Goal: Information Seeking & Learning: Learn about a topic

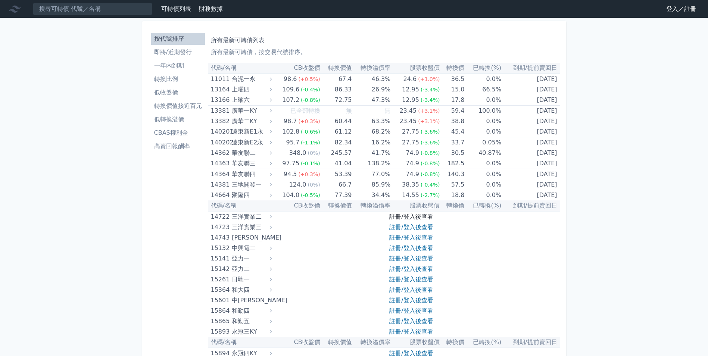
click at [416, 218] on link "註冊/登入後查看" at bounding box center [411, 216] width 44 height 7
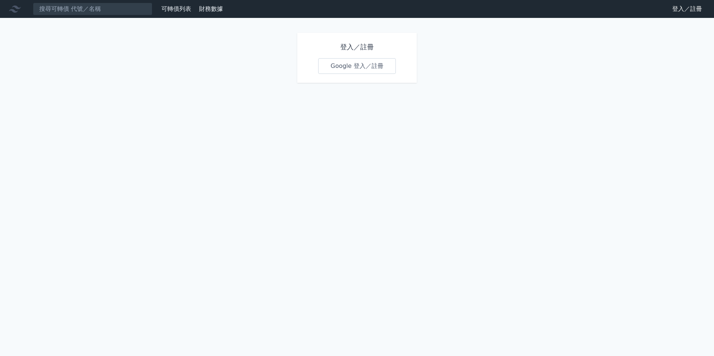
click at [375, 63] on link "Google 登入／註冊" at bounding box center [357, 66] width 78 height 16
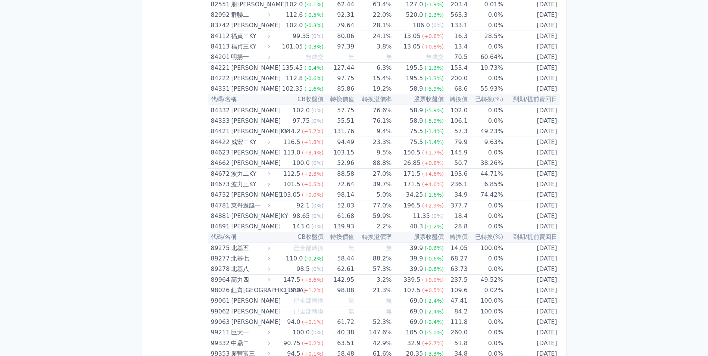
scroll to position [4328, 0]
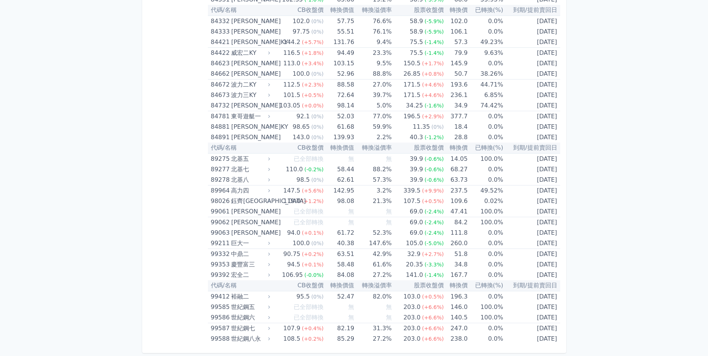
drag, startPoint x: 212, startPoint y: 65, endPoint x: 561, endPoint y: 337, distance: 443.1
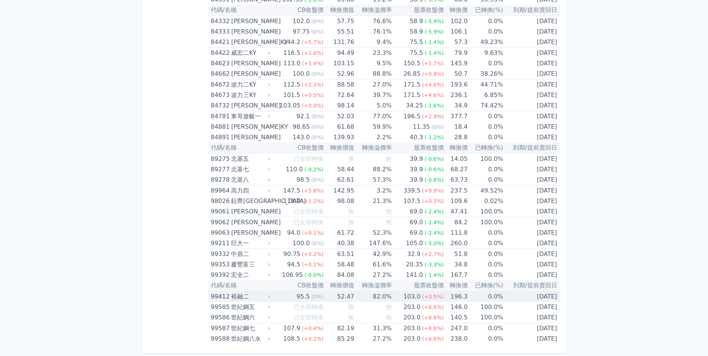
copy table
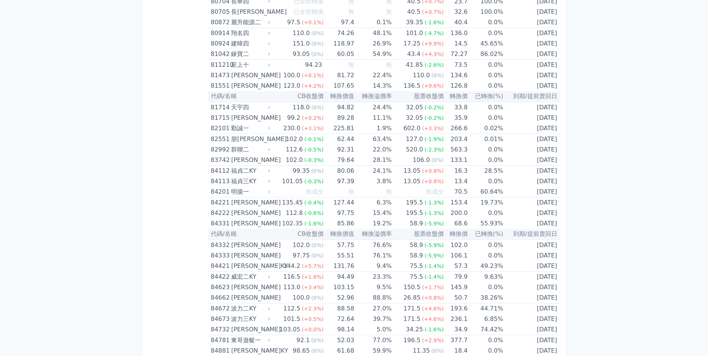
scroll to position [3153, 0]
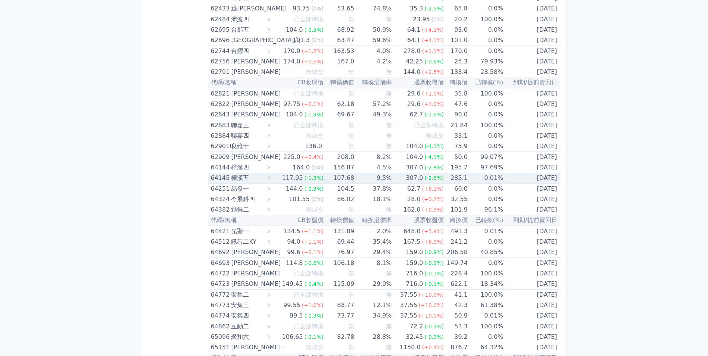
click at [249, 178] on div "樺漢五" at bounding box center [249, 178] width 37 height 10
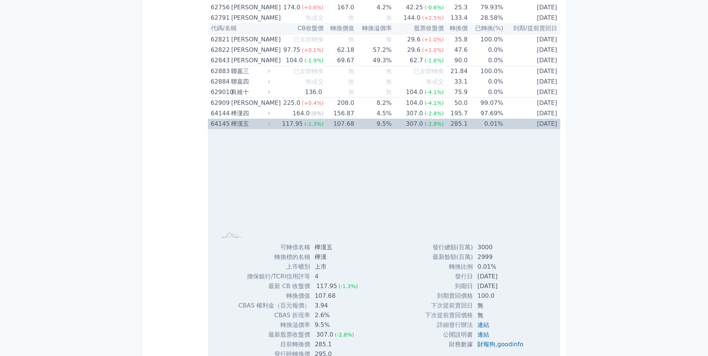
scroll to position [3265, 0]
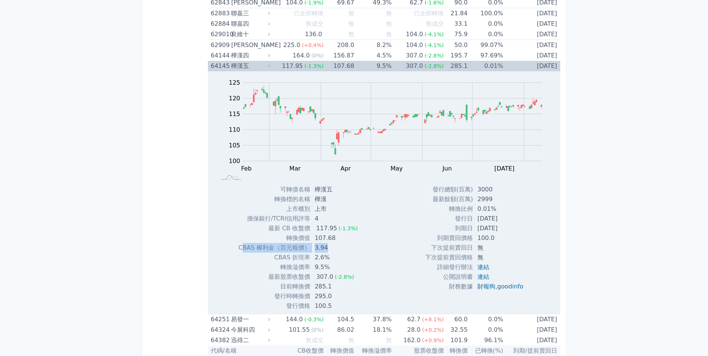
drag, startPoint x: 242, startPoint y: 246, endPoint x: 332, endPoint y: 251, distance: 89.7
click at [332, 251] on tr "CBAS 權利金（百元報價） 3.94" at bounding box center [301, 248] width 125 height 10
drag, startPoint x: 332, startPoint y: 251, endPoint x: 378, endPoint y: 255, distance: 46.0
click at [378, 255] on div "Zoom Out 100 90 95 100 105 110 115 120 125 130 L Feb Mar Apr May Jun [DATE] Aug…" at bounding box center [384, 191] width 352 height 240
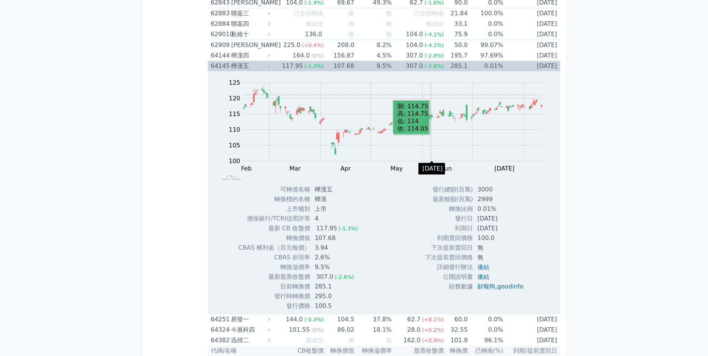
scroll to position [4276, 0]
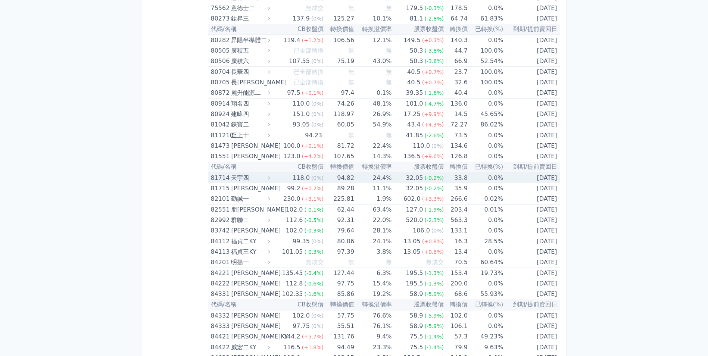
click at [270, 175] on icon at bounding box center [269, 177] width 5 height 5
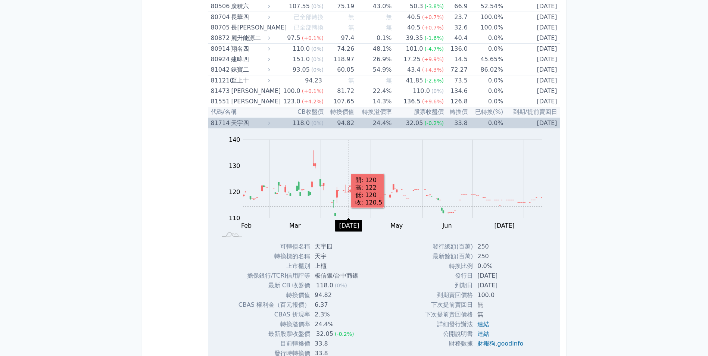
scroll to position [4350, 0]
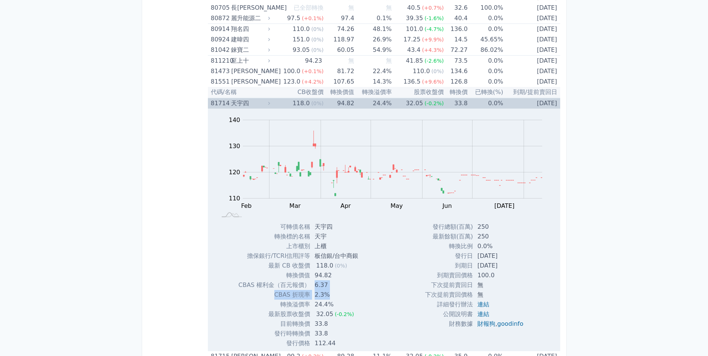
drag, startPoint x: 314, startPoint y: 289, endPoint x: 339, endPoint y: 290, distance: 24.7
click at [339, 290] on tbody "可轉債名稱 天宇四 轉換標的名稱 天宇 上市櫃別 上櫃 擔保銀行/TCRI信用評等 板信銀/台中商銀 最新 CB 收盤價 118.0 (0%) 轉換價值 94…" at bounding box center [302, 285] width 126 height 126
drag, startPoint x: 339, startPoint y: 290, endPoint x: 391, endPoint y: 293, distance: 52.3
click at [391, 293] on div "Zoom Out 110 100 105 110 115 120 125 130 150 140 90 L Feb Mar Apr May Jun [DATE…" at bounding box center [384, 229] width 352 height 240
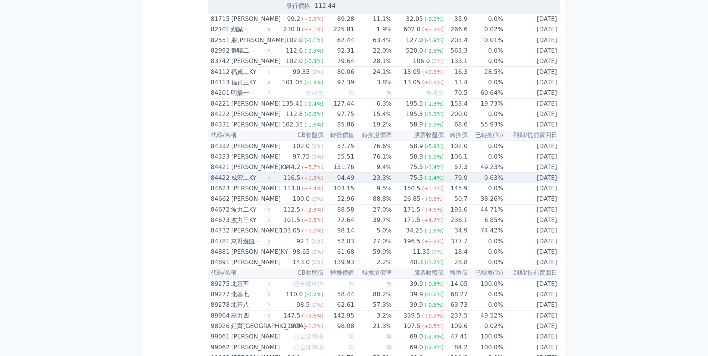
click at [264, 179] on div "威宏二KY" at bounding box center [249, 178] width 37 height 10
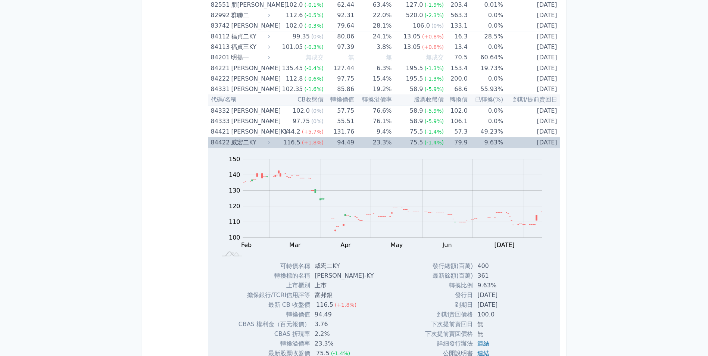
scroll to position [4725, 0]
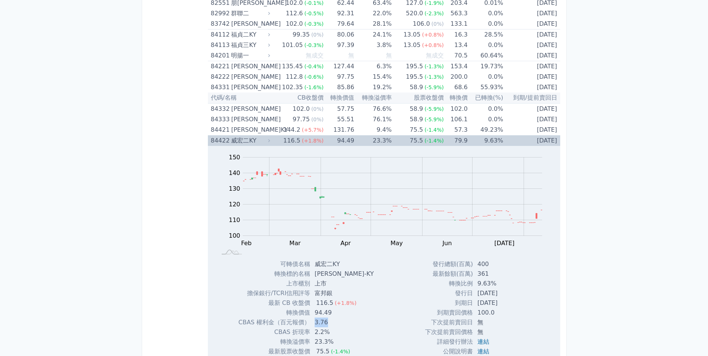
drag, startPoint x: 315, startPoint y: 320, endPoint x: 328, endPoint y: 322, distance: 13.3
click at [328, 322] on td "3.76" at bounding box center [344, 323] width 69 height 10
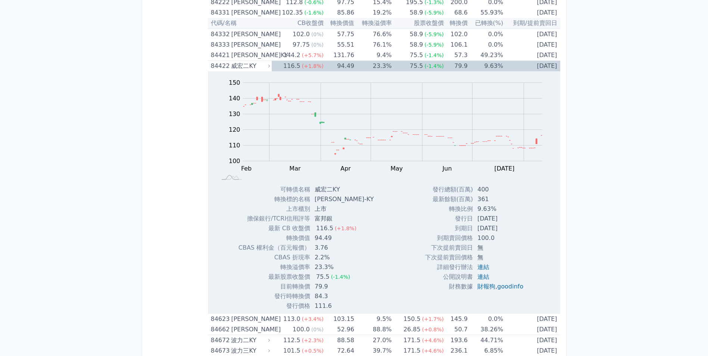
scroll to position [2761, 0]
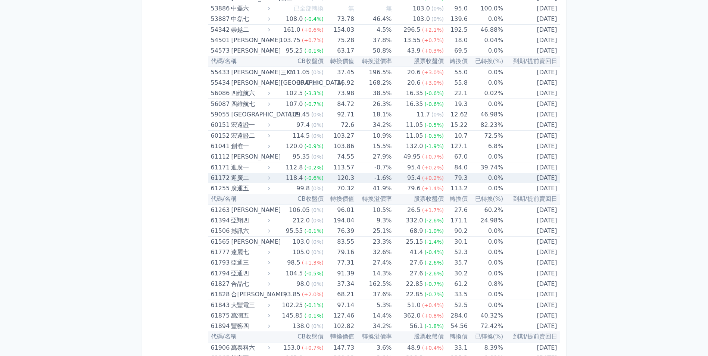
click at [252, 178] on div "迎廣二" at bounding box center [249, 178] width 37 height 10
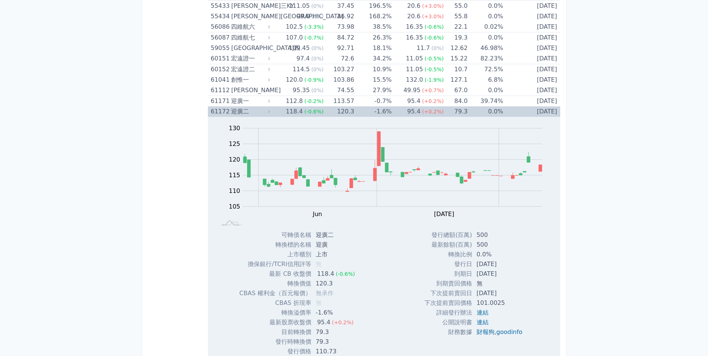
scroll to position [2836, 0]
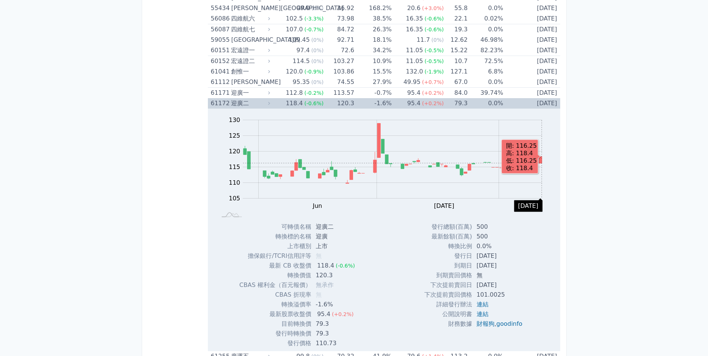
click at [542, 163] on icon "Series" at bounding box center [540, 159] width 3 height 7
click at [541, 159] on icon "Series" at bounding box center [540, 159] width 3 height 7
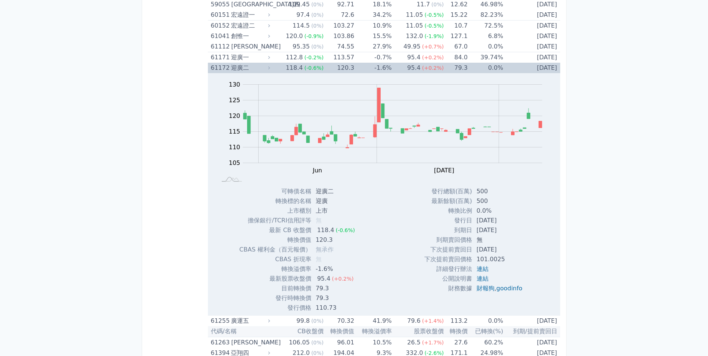
scroll to position [2873, 0]
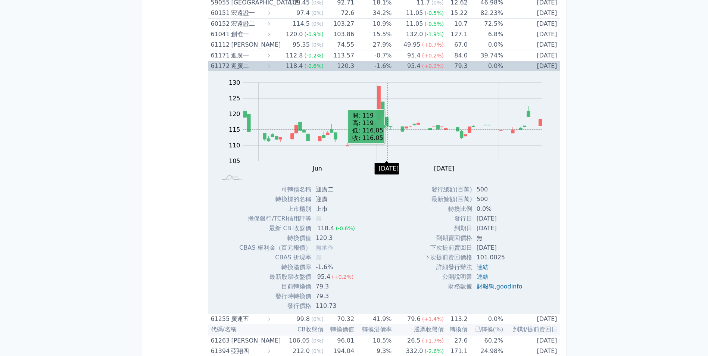
click at [388, 130] on icon "Chart" at bounding box center [392, 130] width 299 height 0
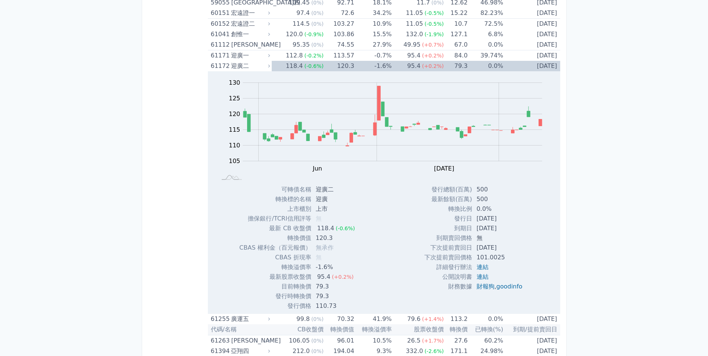
scroll to position [2391, 0]
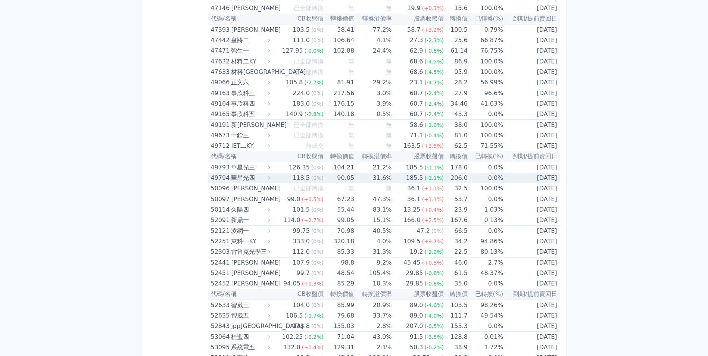
click at [264, 179] on div "華星光四" at bounding box center [249, 178] width 37 height 10
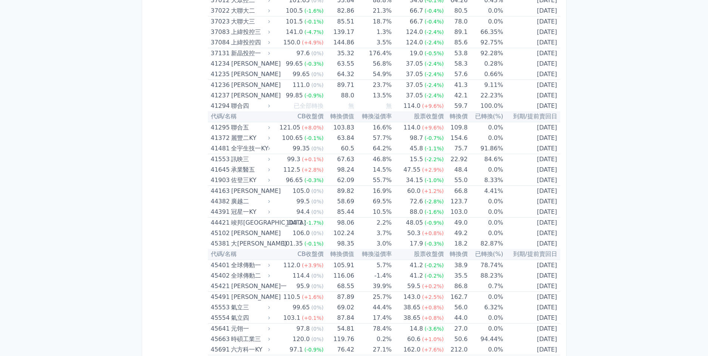
scroll to position [1257, 0]
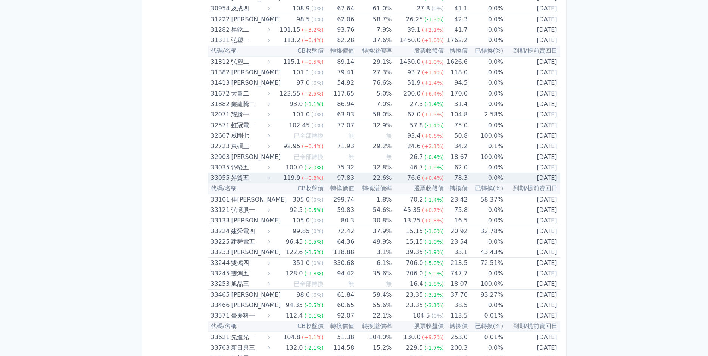
click at [253, 180] on div "昇貿五" at bounding box center [249, 178] width 37 height 10
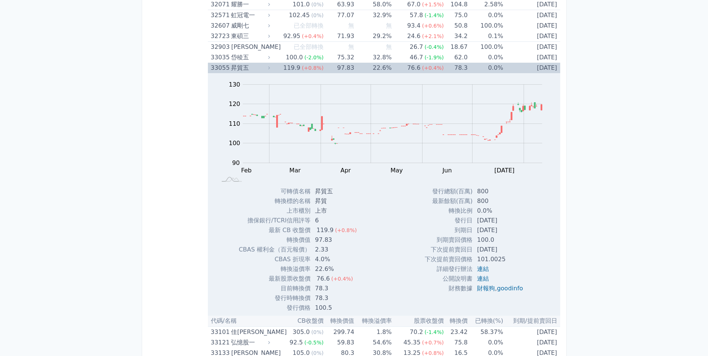
scroll to position [1369, 0]
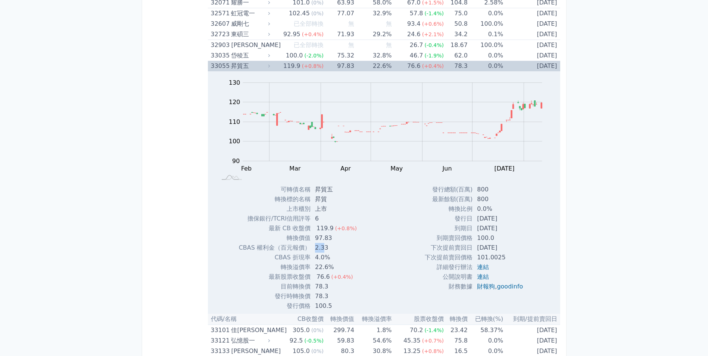
drag, startPoint x: 317, startPoint y: 249, endPoint x: 323, endPoint y: 250, distance: 6.7
click at [323, 250] on td "2.33" at bounding box center [337, 248] width 52 height 10
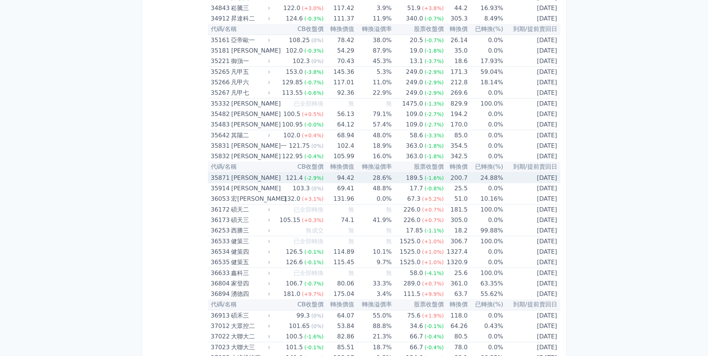
click at [270, 177] on icon at bounding box center [269, 177] width 5 height 5
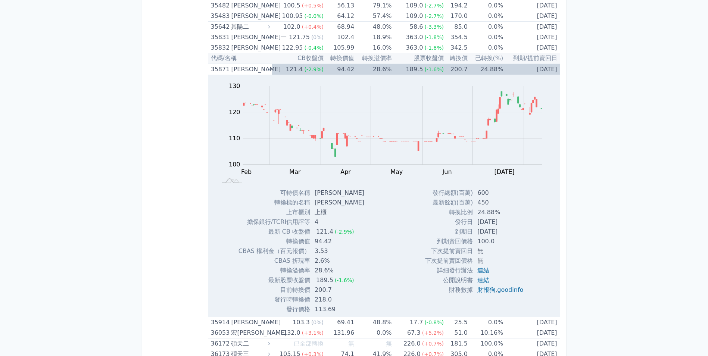
scroll to position [2046, 0]
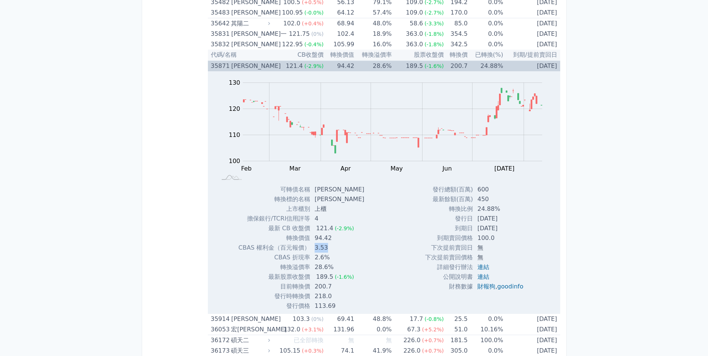
drag, startPoint x: 314, startPoint y: 246, endPoint x: 328, endPoint y: 247, distance: 14.2
click at [328, 247] on td "3.53" at bounding box center [340, 248] width 60 height 10
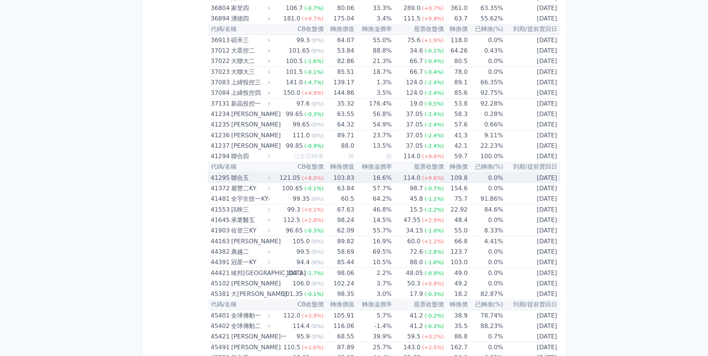
click at [266, 178] on div "聯合五" at bounding box center [249, 178] width 37 height 10
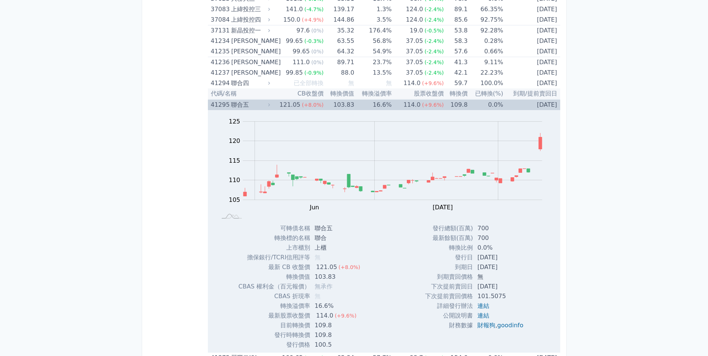
scroll to position [2527, 0]
drag, startPoint x: 309, startPoint y: 287, endPoint x: 336, endPoint y: 289, distance: 26.9
click at [336, 289] on tr "CBAS 權利金（百元報價） 無承作" at bounding box center [303, 285] width 128 height 10
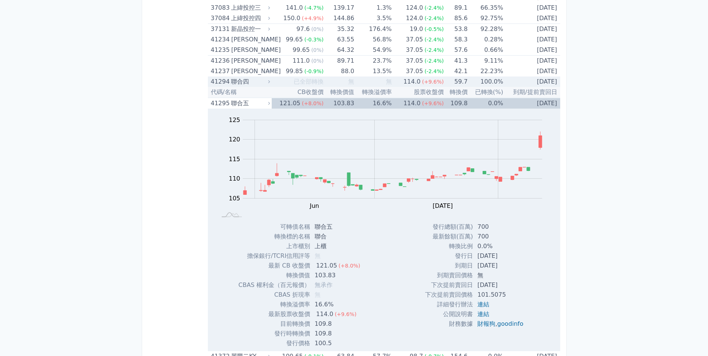
scroll to position [2907, 0]
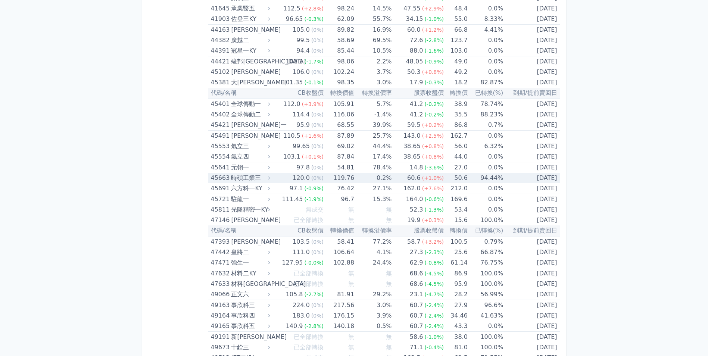
click at [258, 176] on div "時碩工業三" at bounding box center [249, 178] width 37 height 10
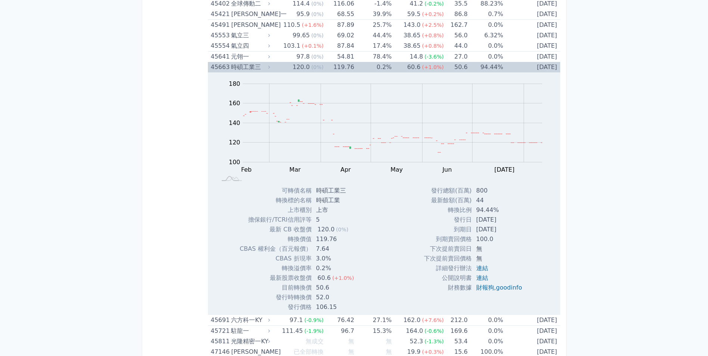
scroll to position [3056, 0]
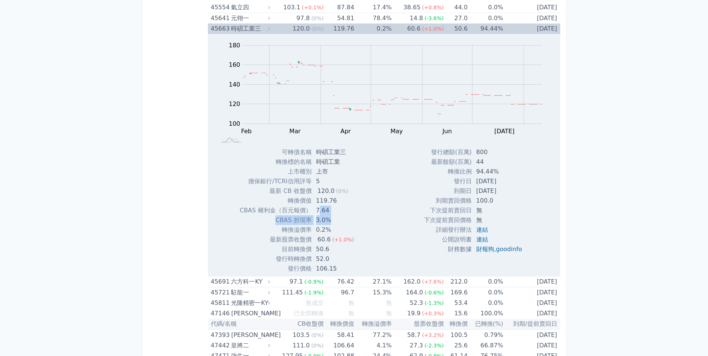
drag, startPoint x: 320, startPoint y: 213, endPoint x: 333, endPoint y: 218, distance: 13.7
click at [333, 218] on tbody "可轉債名稱 時碩工業三 轉換標的名稱 時碩工業 上市櫃別 上市 擔保銀行/TCRI信用評等 5 最新 CB 收盤價 120.0 (0%) 轉換價值 119.7…" at bounding box center [300, 210] width 120 height 126
click at [539, 110] on rect "Chart" at bounding box center [392, 85] width 299 height 78
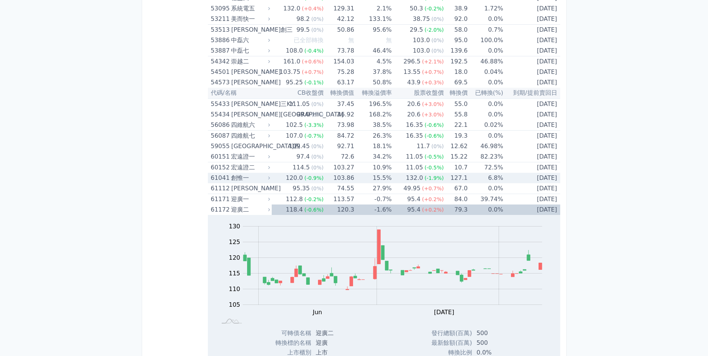
click at [270, 177] on icon at bounding box center [269, 177] width 5 height 5
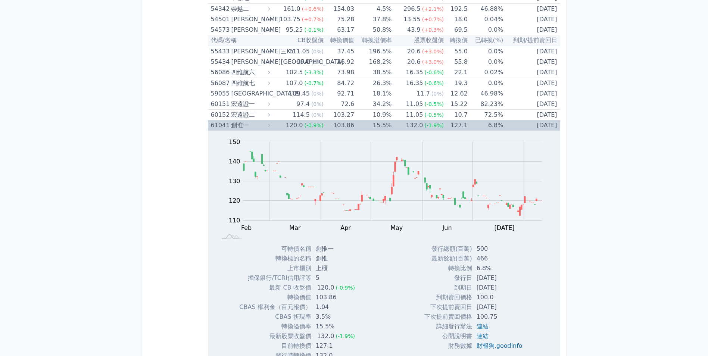
scroll to position [4017, 0]
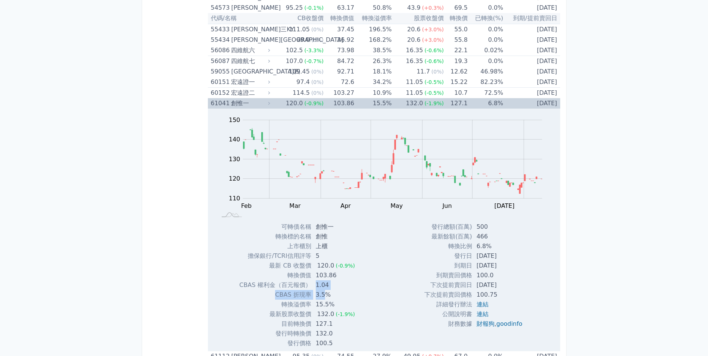
drag, startPoint x: 316, startPoint y: 285, endPoint x: 323, endPoint y: 292, distance: 9.5
click at [323, 292] on tbody "可轉債名稱 創惟一 轉換標的名稱 創惟 上市櫃別 上櫃 擔保銀行/TCRI信用評等 5 最新 CB 收盤價 120.0 (-0.9%) 103.86" at bounding box center [300, 285] width 122 height 126
drag, startPoint x: 323, startPoint y: 292, endPoint x: 335, endPoint y: 295, distance: 12.7
click at [335, 295] on td "3.5%" at bounding box center [336, 295] width 50 height 10
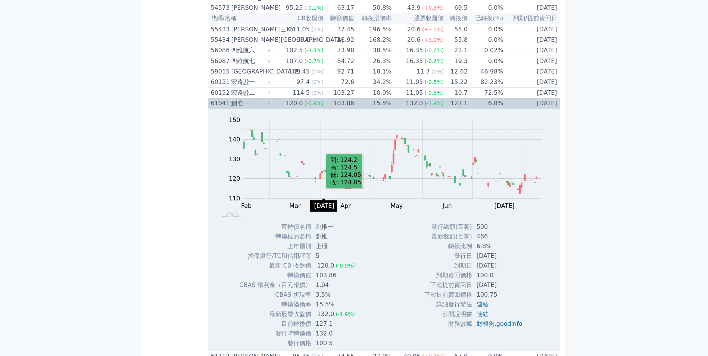
scroll to position [4651, 0]
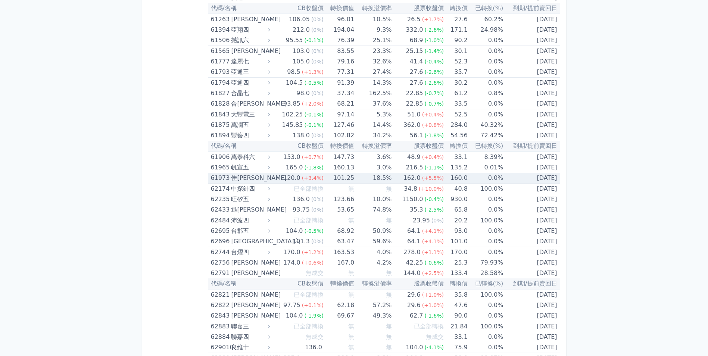
click at [272, 176] on icon at bounding box center [269, 177] width 5 height 5
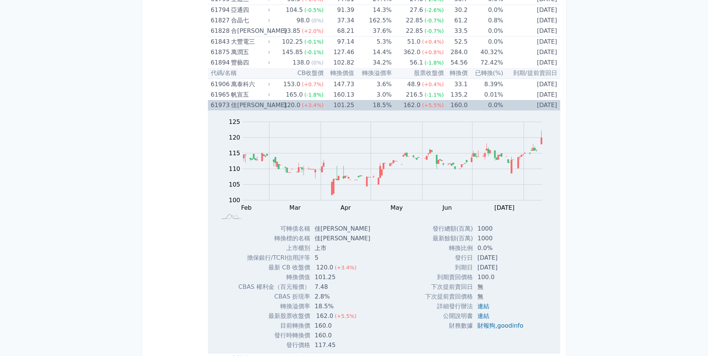
scroll to position [4725, 0]
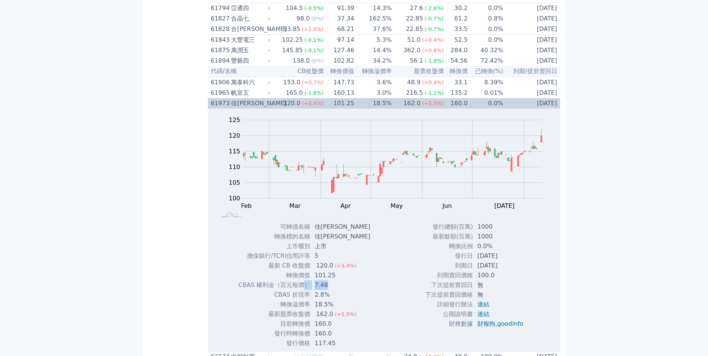
drag, startPoint x: 305, startPoint y: 286, endPoint x: 333, endPoint y: 286, distance: 28.0
click at [333, 286] on tr "CBAS 權利金（百元報價） 7.48" at bounding box center [308, 285] width 138 height 10
drag, startPoint x: 333, startPoint y: 286, endPoint x: 368, endPoint y: 283, distance: 34.4
click at [368, 283] on div "Zoom Out 100 90 95 100 105 110 115 120 125 130 L Feb Mar Apr May Jun [DATE] Aug…" at bounding box center [384, 229] width 352 height 240
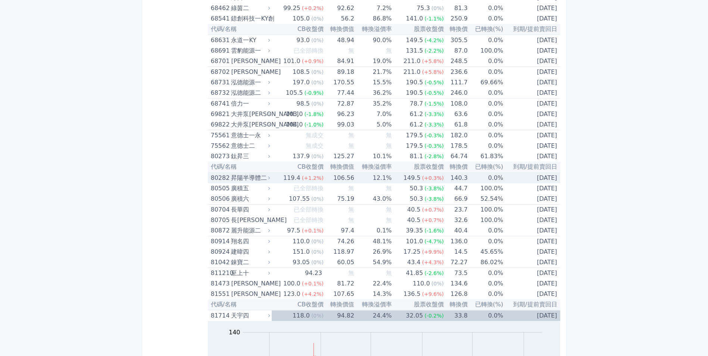
click at [270, 177] on icon at bounding box center [269, 178] width 2 height 3
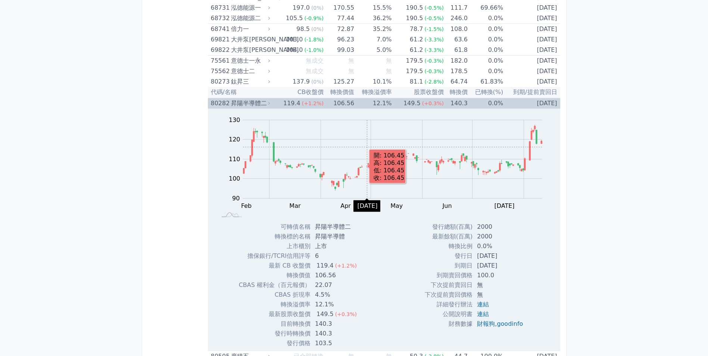
scroll to position [6438, 0]
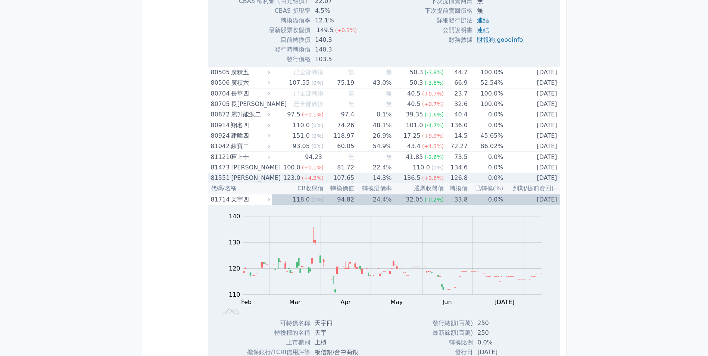
click at [269, 176] on icon at bounding box center [269, 177] width 5 height 5
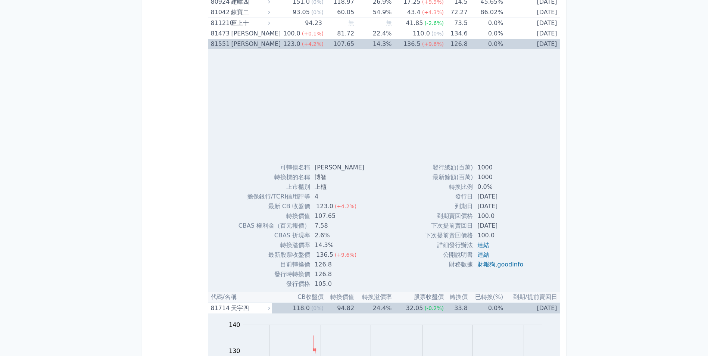
scroll to position [6587, 0]
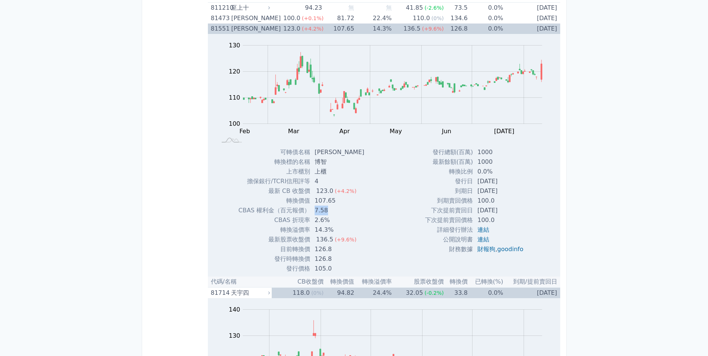
drag, startPoint x: 312, startPoint y: 210, endPoint x: 339, endPoint y: 212, distance: 26.9
click at [339, 212] on td "7.58" at bounding box center [340, 211] width 60 height 10
click at [543, 76] on rect at bounding box center [383, 92] width 328 height 105
click at [542, 76] on icon "Series" at bounding box center [541, 72] width 1 height 16
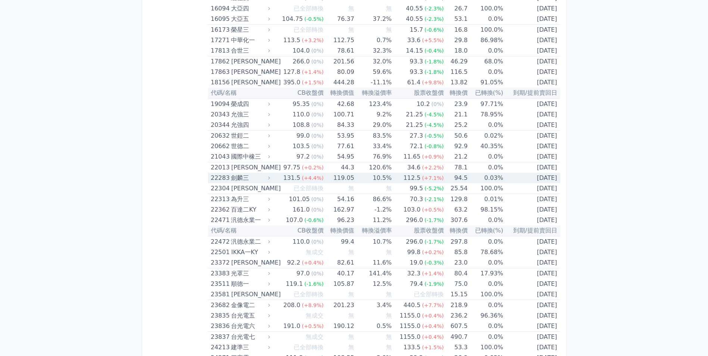
click at [238, 175] on div "劍麟三" at bounding box center [249, 178] width 37 height 10
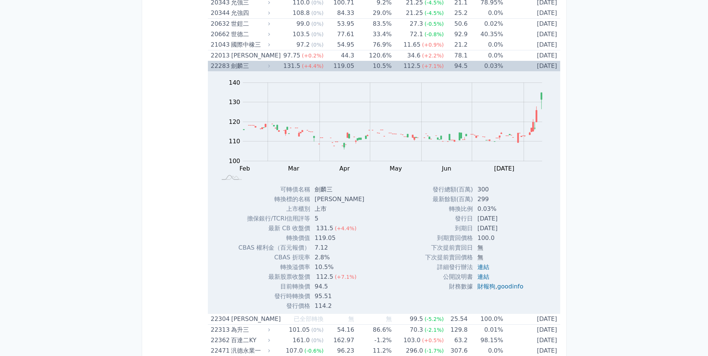
scroll to position [5305, 0]
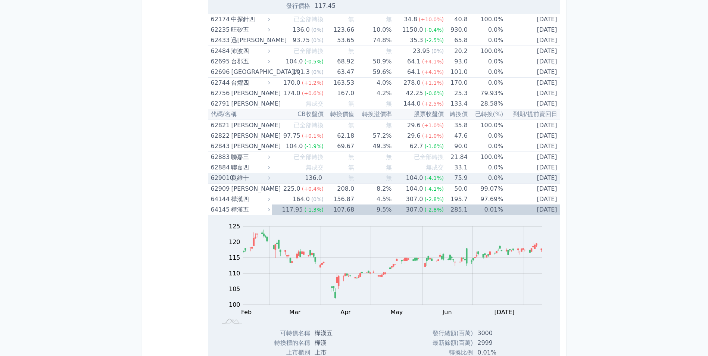
click at [270, 179] on icon at bounding box center [269, 177] width 5 height 5
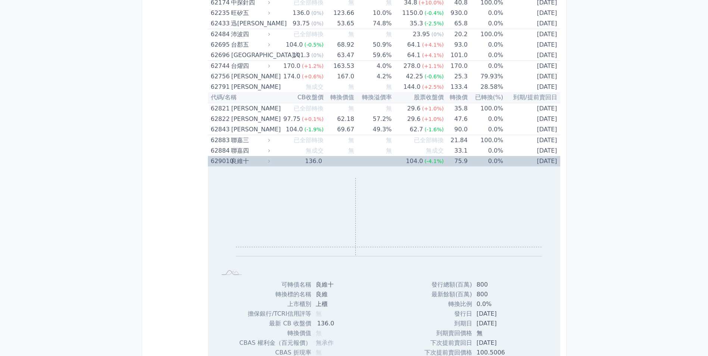
scroll to position [5380, 0]
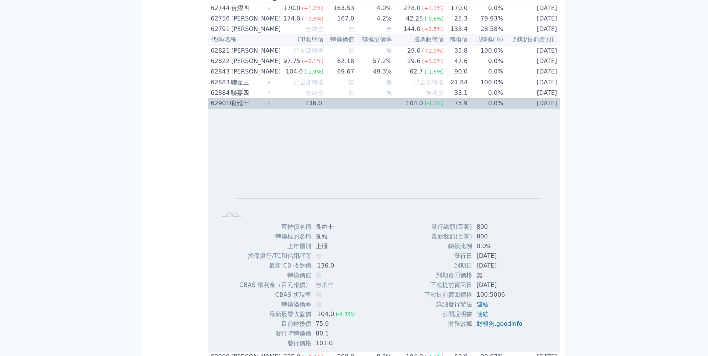
click at [246, 103] on div "良維十" at bounding box center [249, 103] width 37 height 10
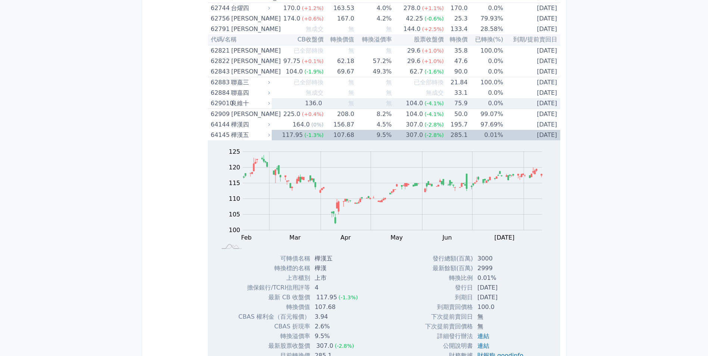
click at [240, 103] on div "良維十" at bounding box center [249, 103] width 37 height 10
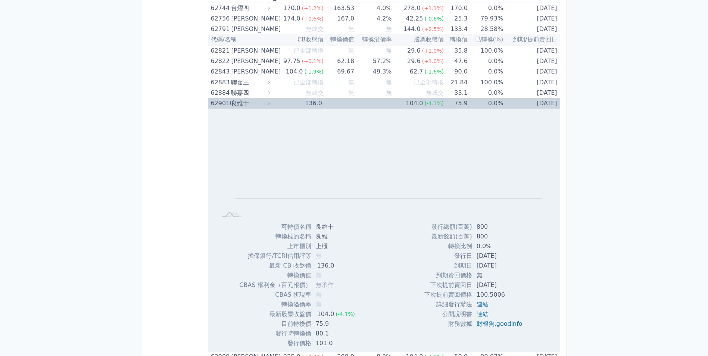
click at [290, 103] on td "136.0" at bounding box center [298, 103] width 52 height 10
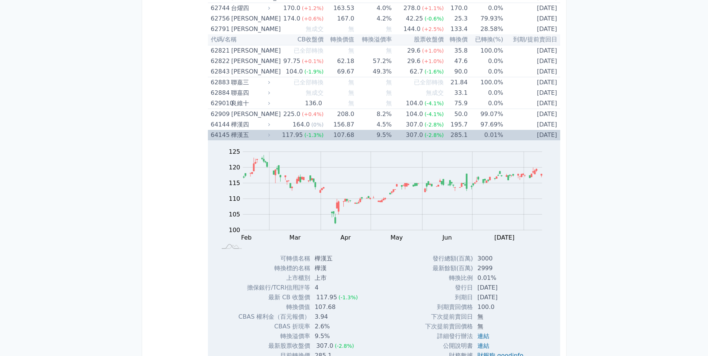
click at [258, 137] on div "樺漢五" at bounding box center [249, 135] width 37 height 10
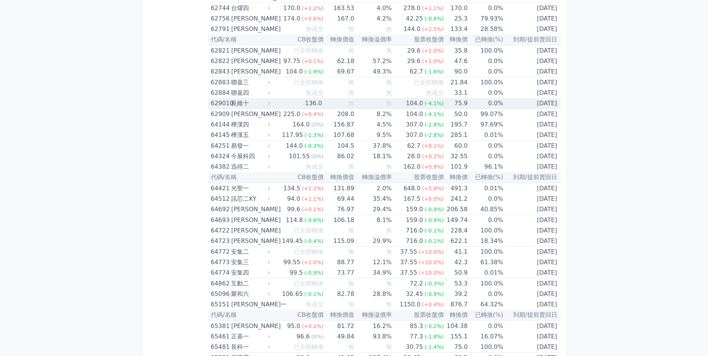
click at [230, 105] on div "629010 良維十" at bounding box center [239, 103] width 56 height 10
